Goal: Transaction & Acquisition: Purchase product/service

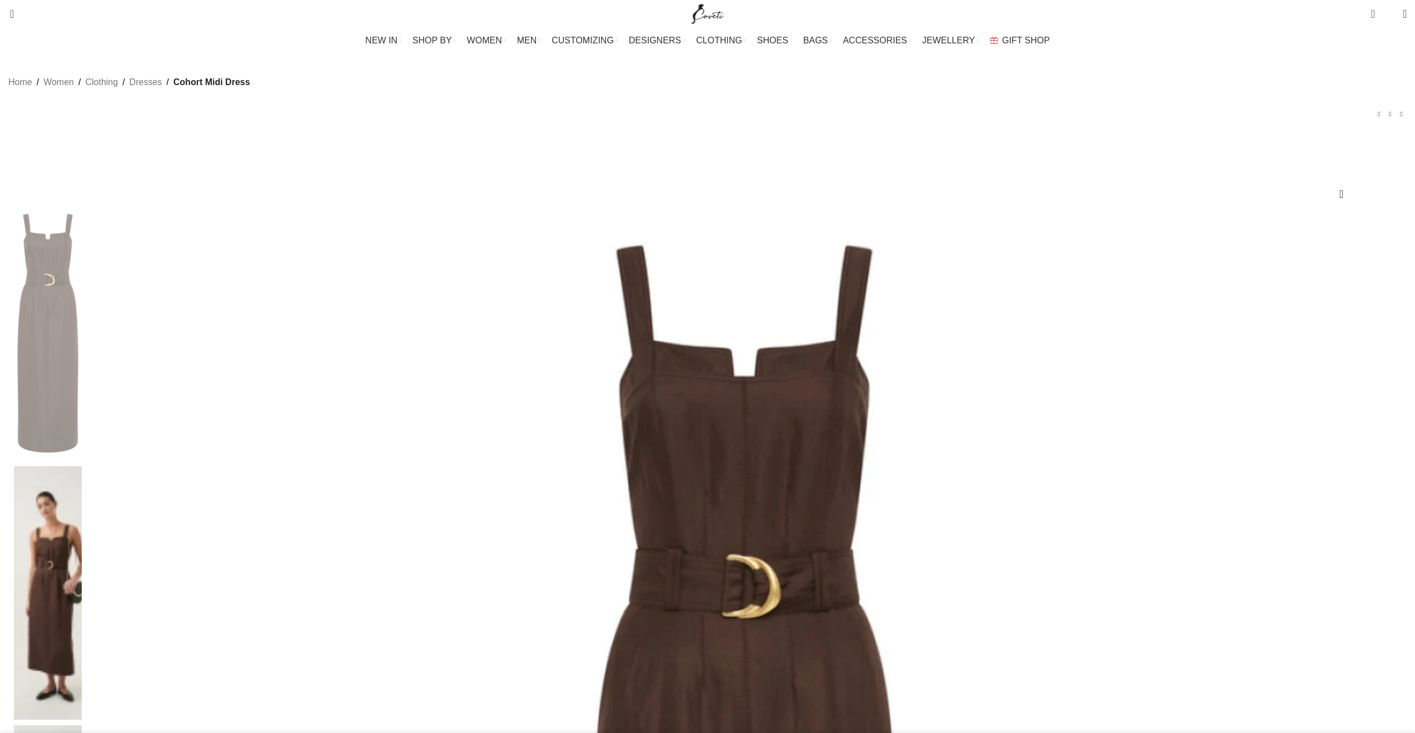
select select "8-[GEOGRAPHIC_DATA]"
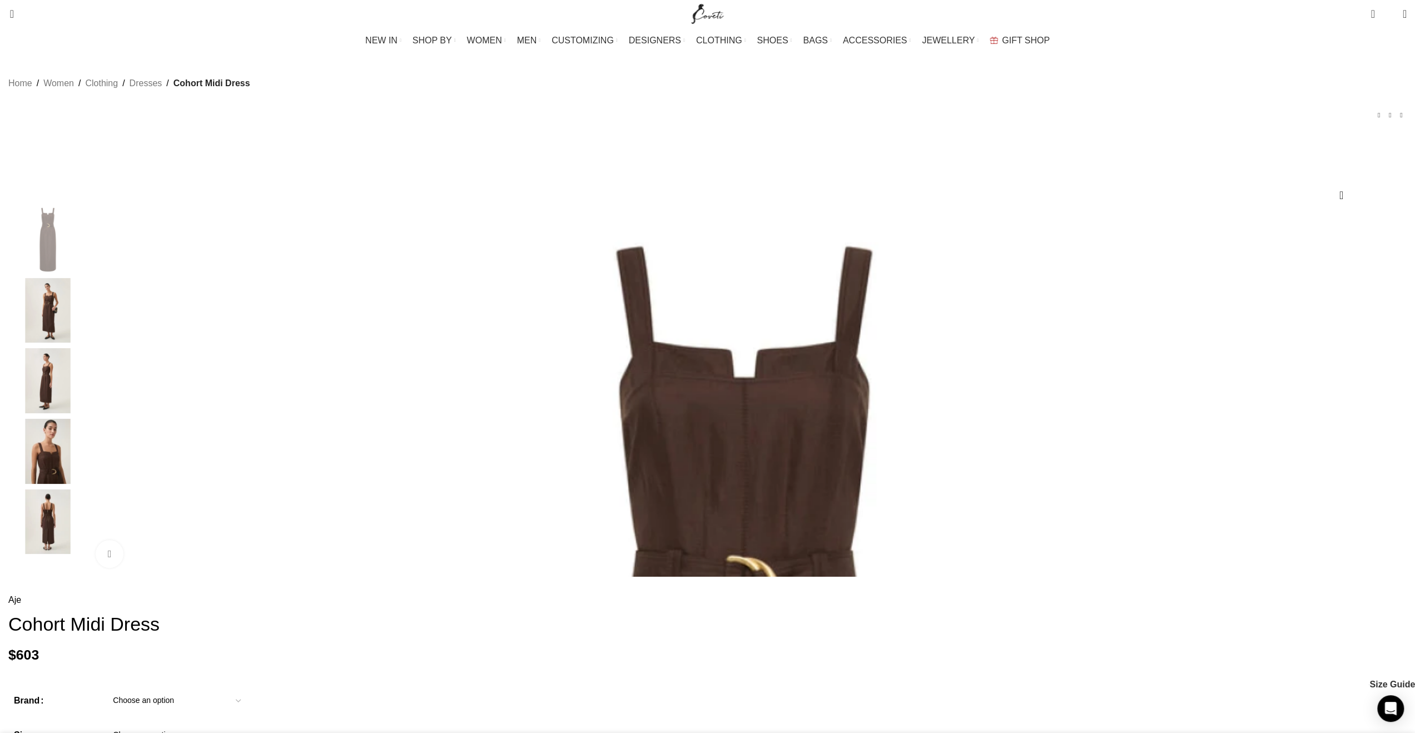
click at [975, 689] on td "Choose an option Aje" at bounding box center [753, 706] width 1296 height 34
click at [249, 689] on select "Choose an option Aje" at bounding box center [177, 700] width 145 height 23
select select "aje"
click at [249, 689] on select "Choose an option Aje" at bounding box center [177, 700] width 145 height 23
select select "8-[GEOGRAPHIC_DATA]"
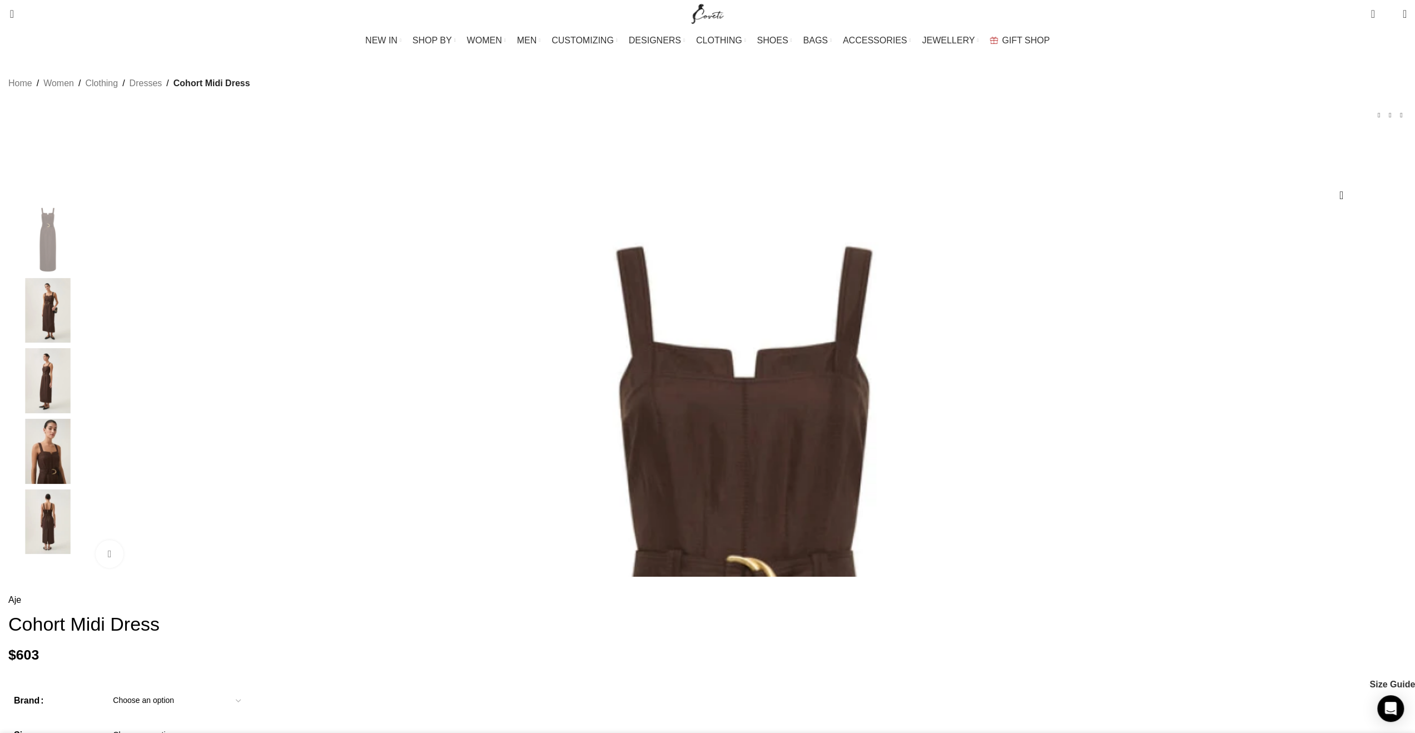
select select "[GEOGRAPHIC_DATA]"
select select "8-[GEOGRAPHIC_DATA]"
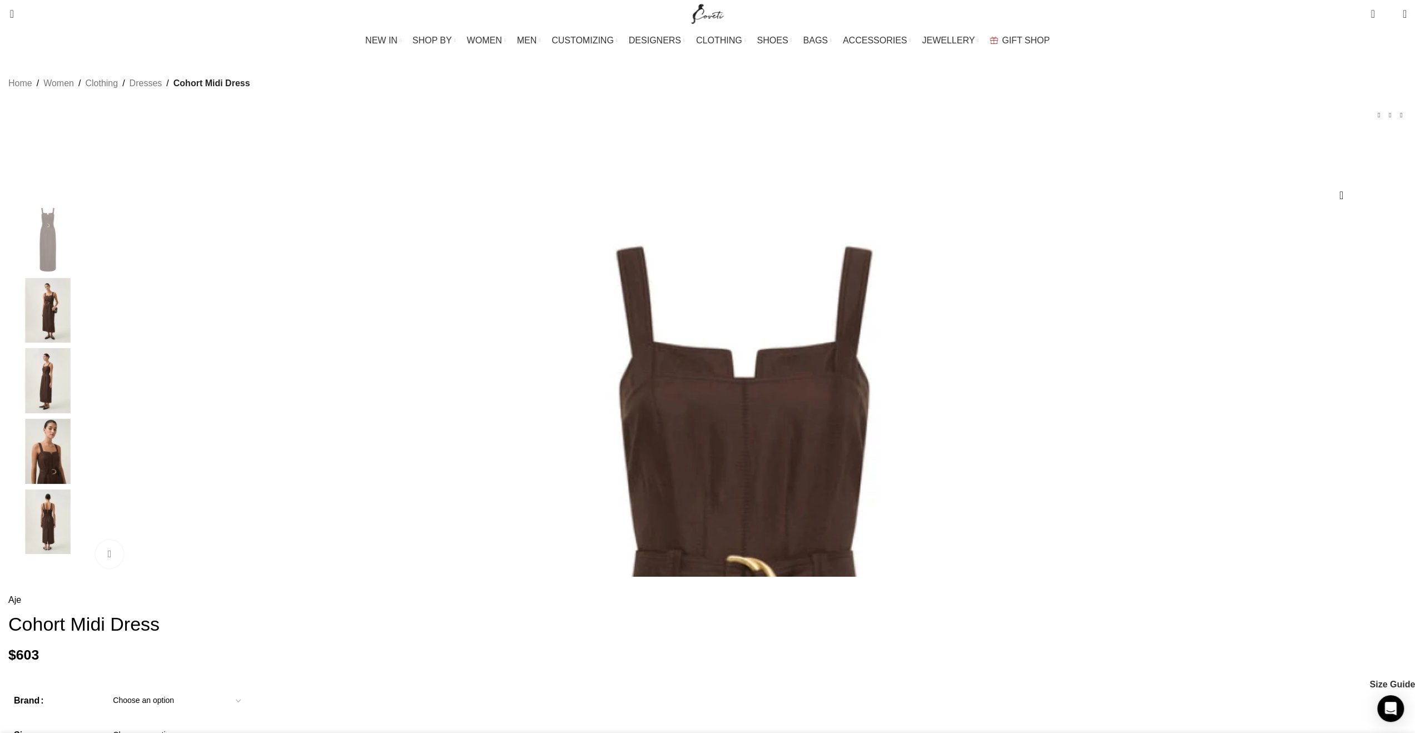
scroll to position [0, 117]
